Goal: Transaction & Acquisition: Download file/media

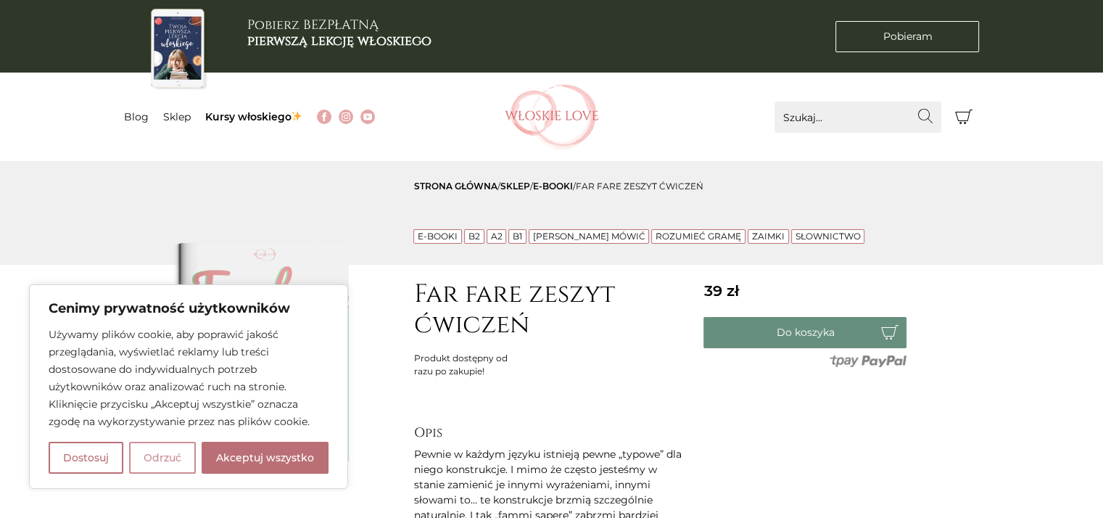
click at [162, 451] on button "Odrzuć" at bounding box center [162, 458] width 67 height 32
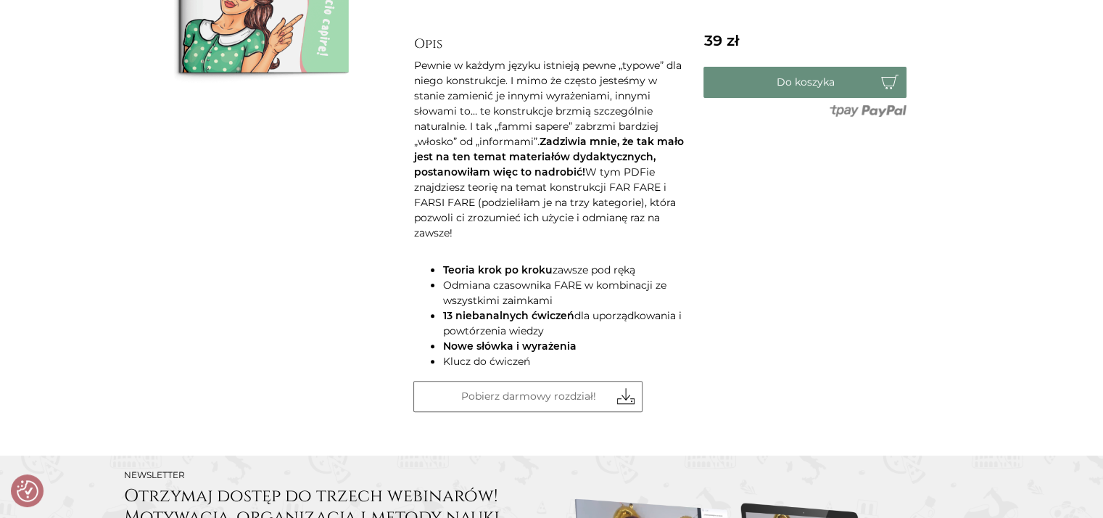
scroll to position [415, 0]
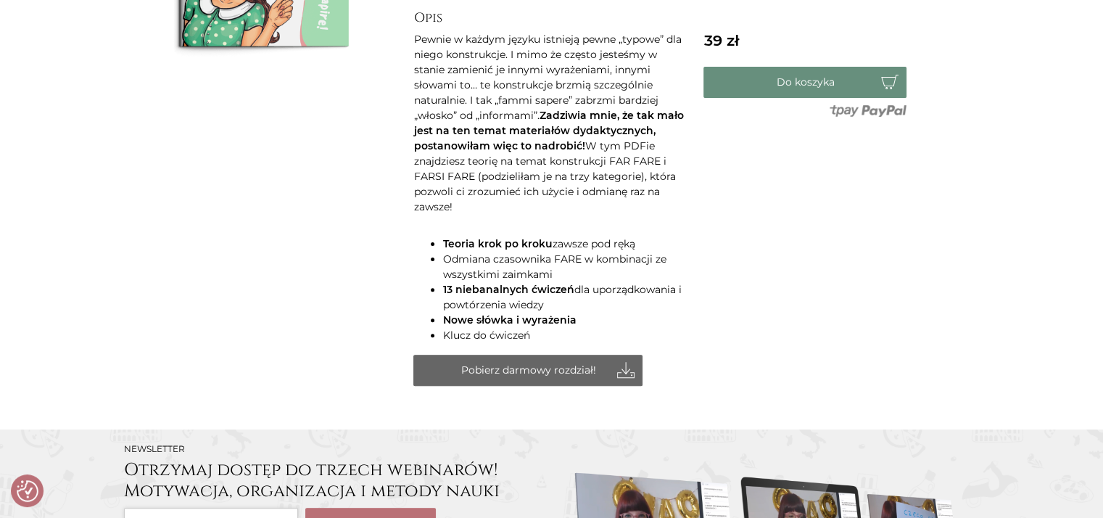
click at [533, 355] on link "Pobierz darmowy rozdział!" at bounding box center [527, 370] width 229 height 31
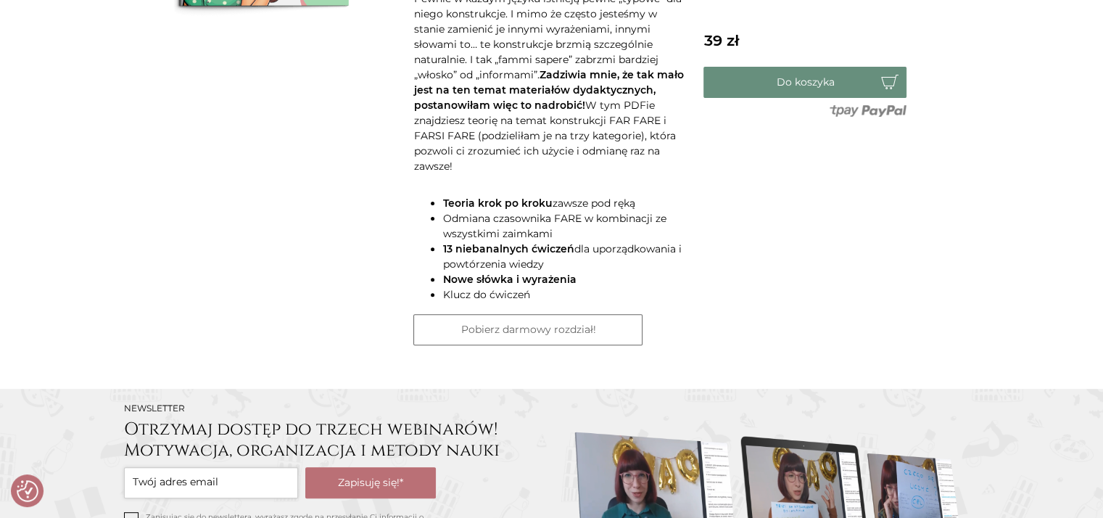
scroll to position [461, 0]
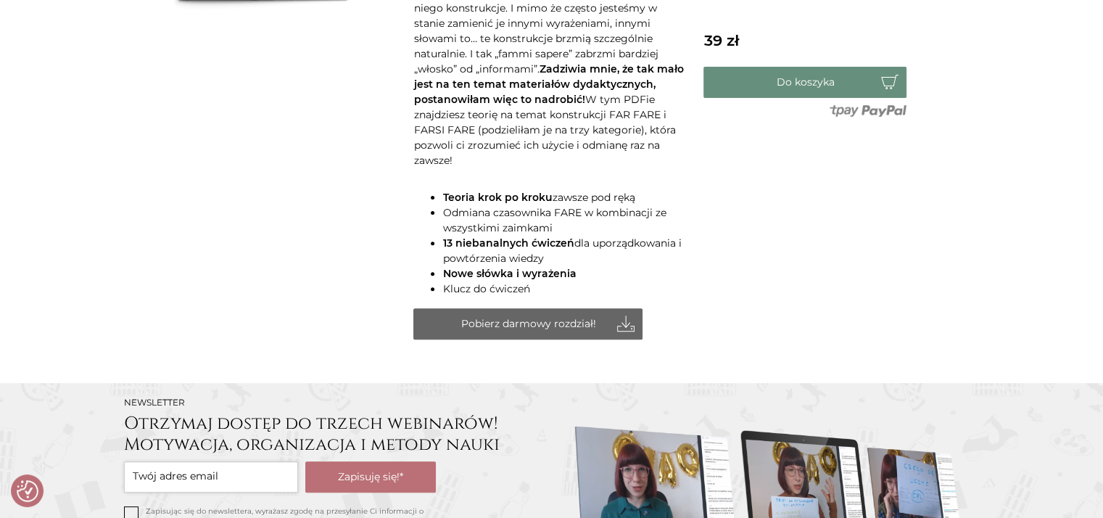
click at [505, 308] on link "Pobierz darmowy rozdział!" at bounding box center [527, 323] width 229 height 31
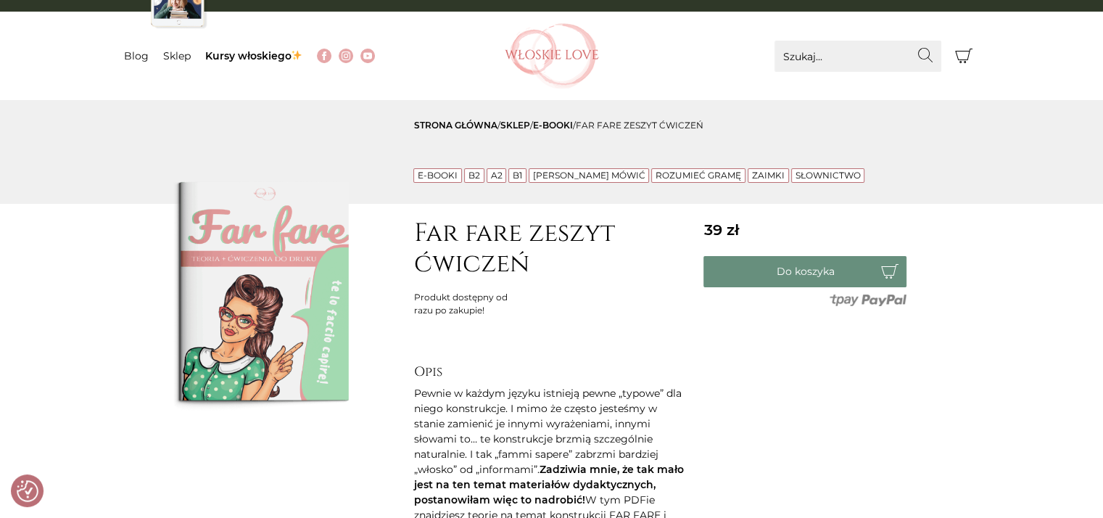
scroll to position [75, 0]
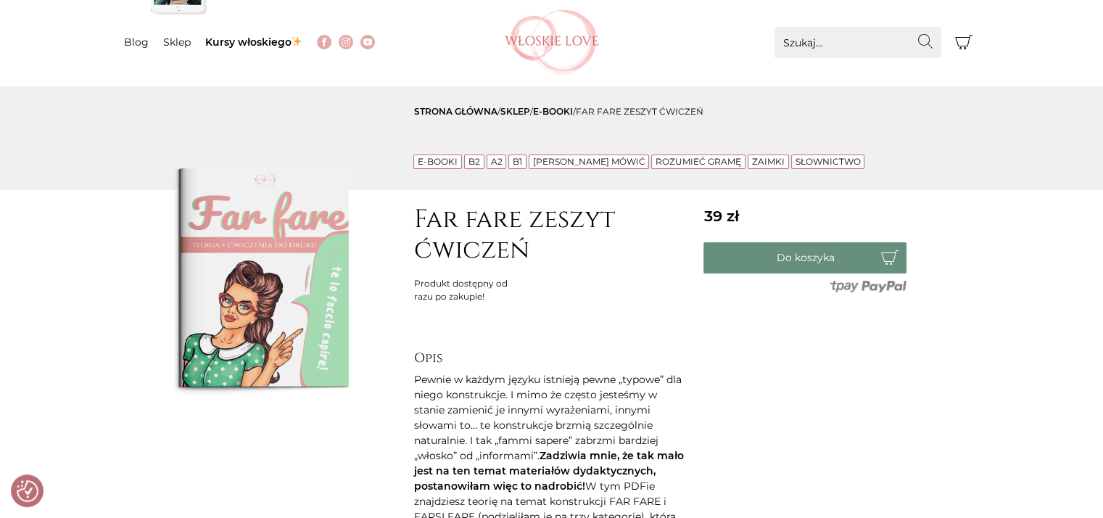
click at [475, 162] on link "B2" at bounding box center [474, 161] width 12 height 11
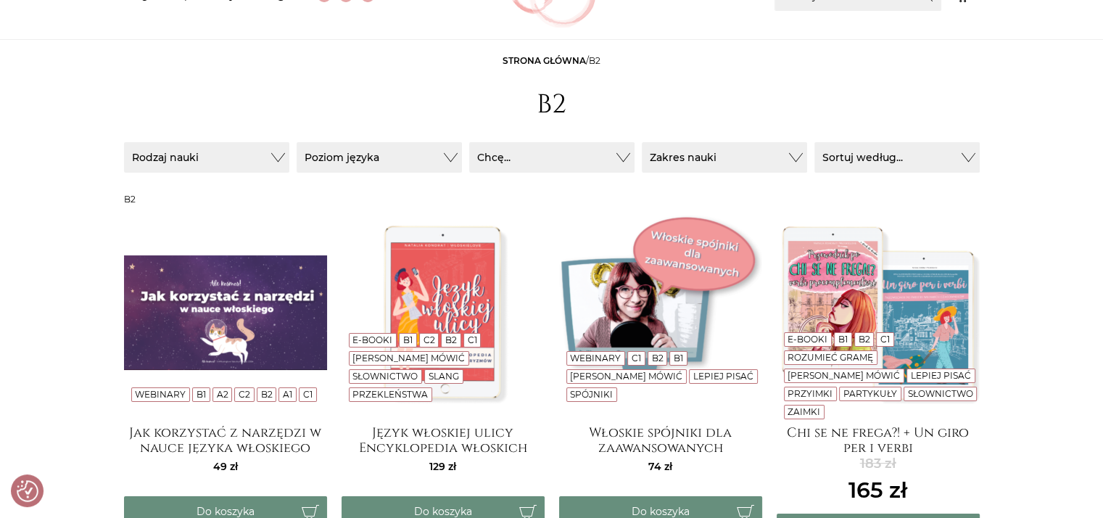
scroll to position [81, 0]
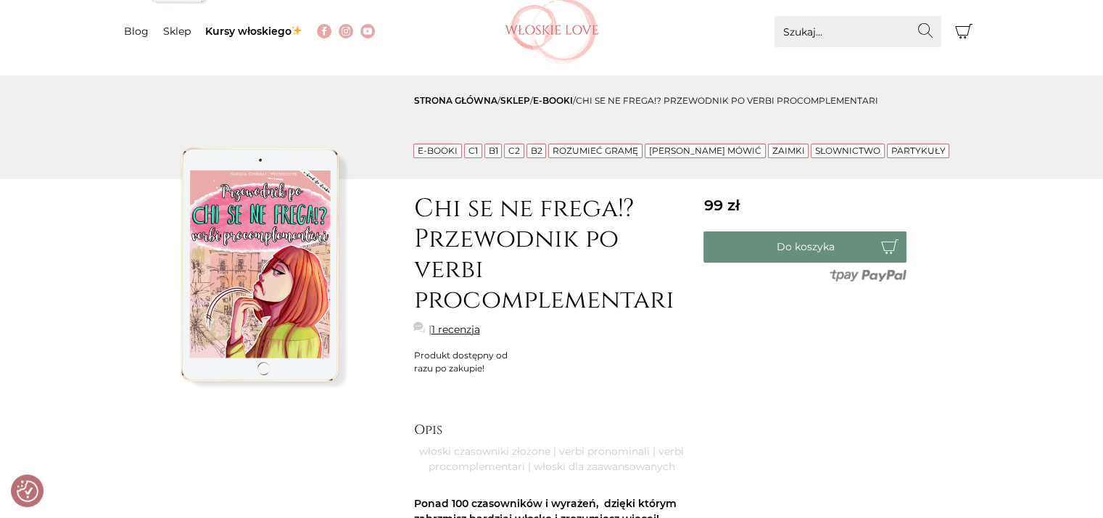
scroll to position [57, 0]
